Goal: Check status

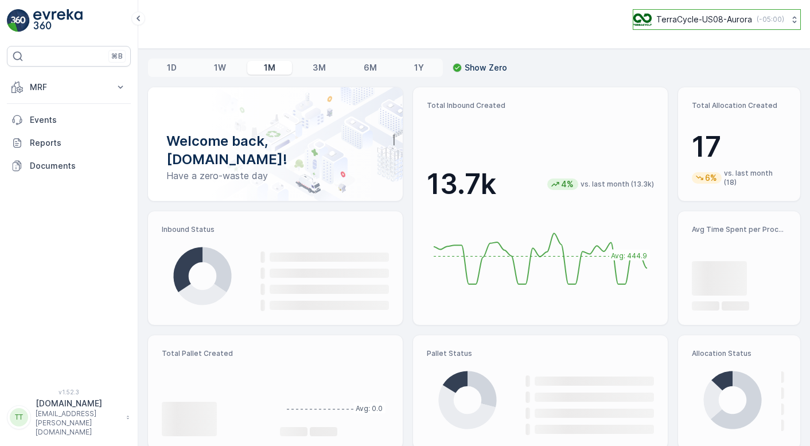
click at [727, 19] on p "TerraCycle-US08-Aurora" at bounding box center [704, 19] width 96 height 11
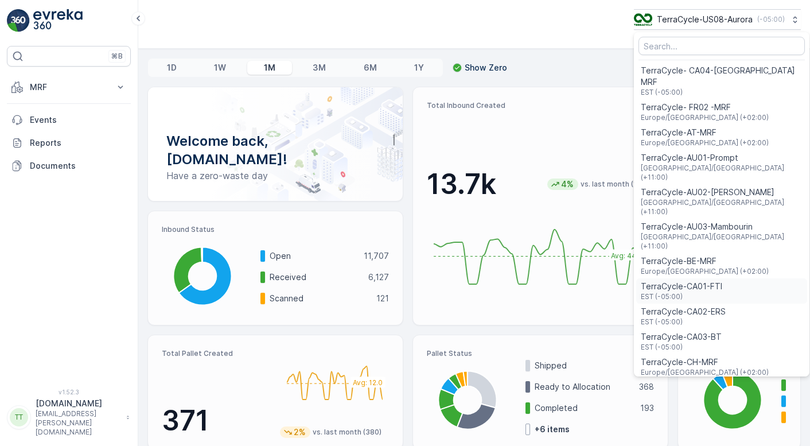
click at [735, 278] on div "TerraCycle-CA01-FTI EST (-05:00)" at bounding box center [721, 290] width 171 height 25
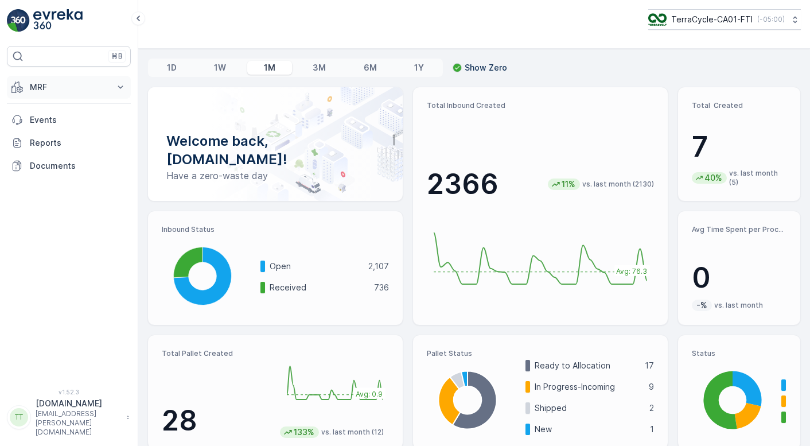
click at [84, 80] on button "MRF" at bounding box center [69, 87] width 124 height 23
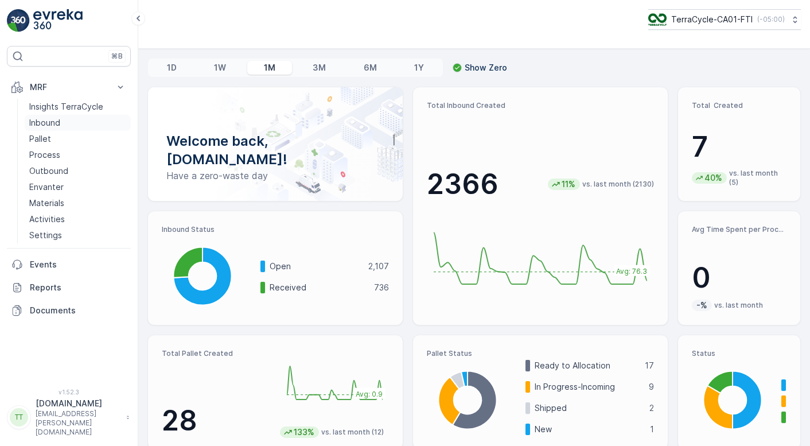
click at [56, 119] on p "Inbound" at bounding box center [44, 122] width 31 height 11
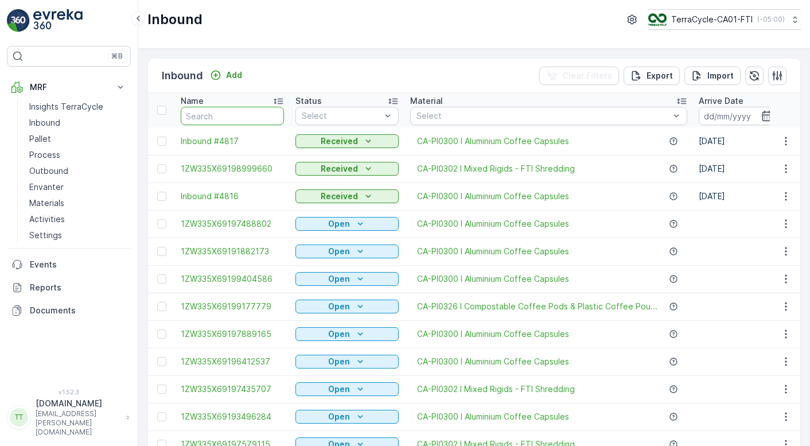
click at [236, 115] on input "text" at bounding box center [232, 116] width 103 height 18
paste input "1ZW335X62093680627"
type input "1ZW335X62093680627"
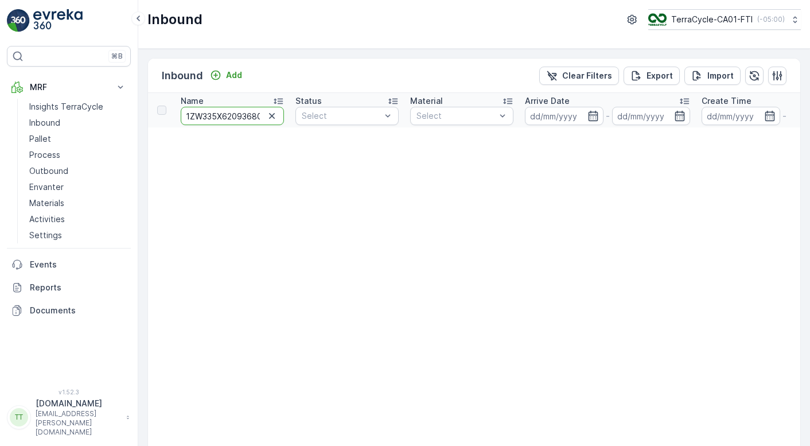
drag, startPoint x: 250, startPoint y: 119, endPoint x: 161, endPoint y: 117, distance: 88.4
click at [217, 116] on input "1ZW335X62093680627" at bounding box center [232, 116] width 103 height 18
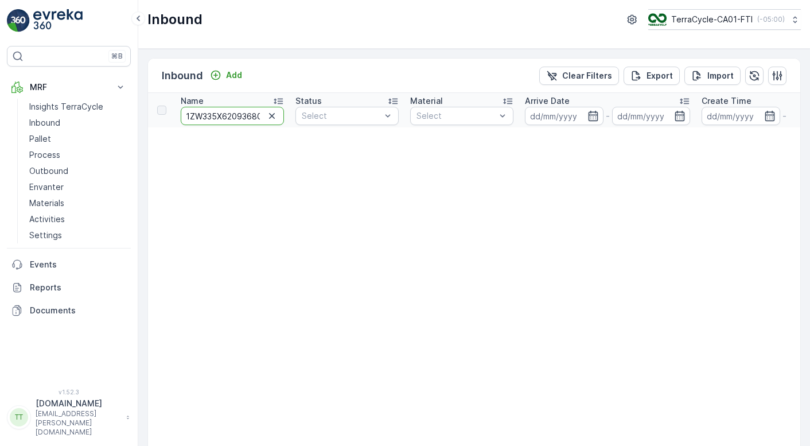
paste input "2005822"
type input "1ZW335X62092005822"
click at [232, 116] on input "1ZW335X62092005822" at bounding box center [232, 116] width 103 height 18
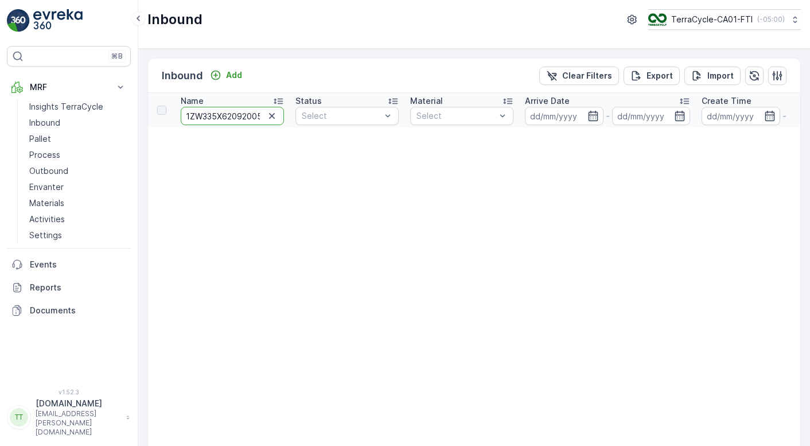
click at [232, 116] on input "1ZW335X62092005822" at bounding box center [232, 116] width 103 height 18
paste input "6130108"
type input "1ZW335X62096130108"
click at [240, 116] on input "1ZW335X62096130108" at bounding box center [232, 116] width 103 height 18
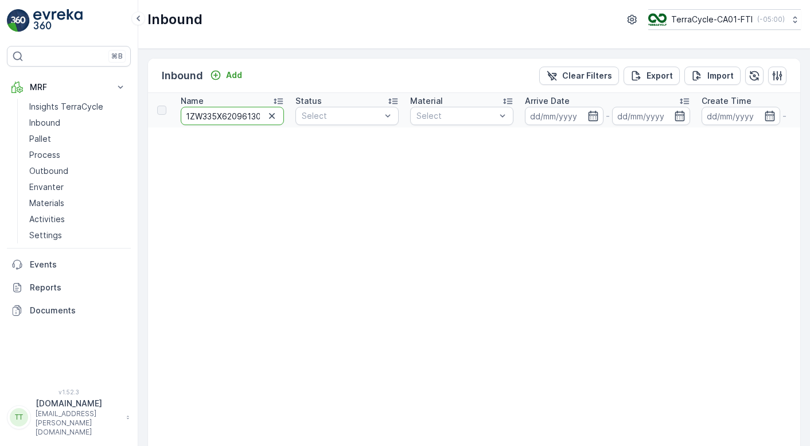
click at [240, 116] on input "1ZW335X62096130108" at bounding box center [232, 116] width 103 height 18
paste input "9192200004"
type input "1ZW335X69192200004"
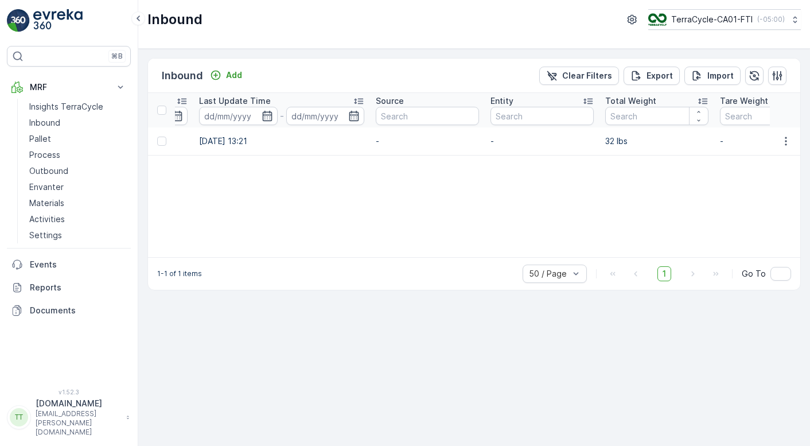
scroll to position [0, 765]
